Goal: Task Accomplishment & Management: Manage account settings

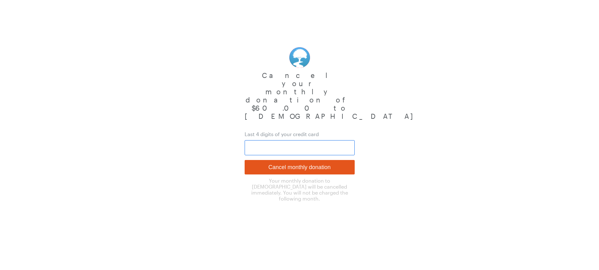
click at [275, 140] on input "text" at bounding box center [300, 147] width 110 height 15
type input "4266"
click at [279, 160] on input "Cancel monthly donation" at bounding box center [300, 167] width 110 height 14
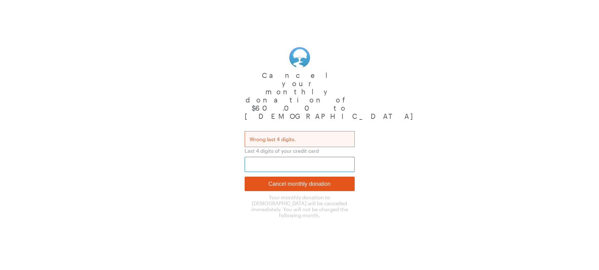
click at [282, 157] on input "text" at bounding box center [300, 164] width 110 height 15
type input "4266"
click at [319, 177] on input "Cancel monthly donation" at bounding box center [300, 184] width 110 height 14
click at [337, 131] on div "Wrong last 4 digits. ×" at bounding box center [300, 139] width 110 height 16
click at [295, 157] on input "text" at bounding box center [300, 164] width 110 height 15
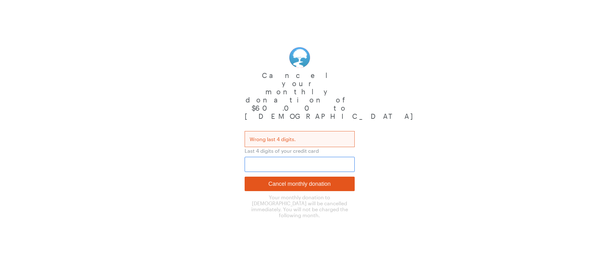
type input "4147"
click at [413, 96] on body "Cancel your monthly donation of $60.00 to [DEMOGRAPHIC_DATA] Wrong last 4 digit…" at bounding box center [299, 109] width 599 height 218
